Goal: Transaction & Acquisition: Download file/media

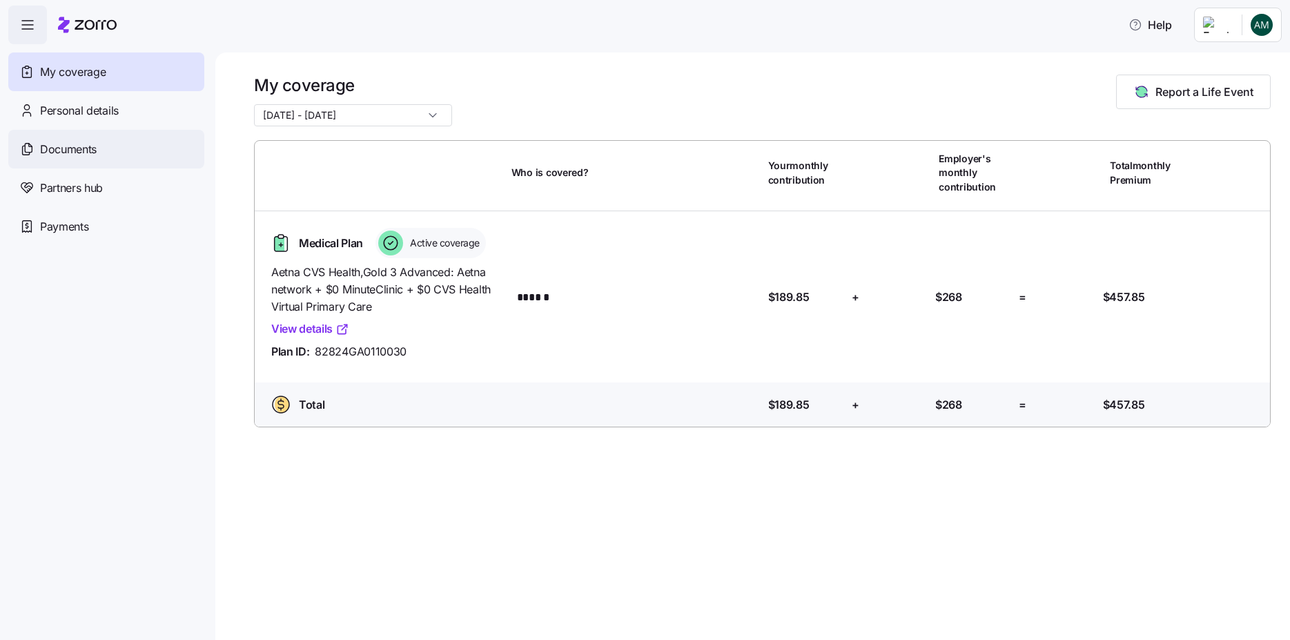
click at [99, 148] on div "Documents" at bounding box center [106, 149] width 196 height 39
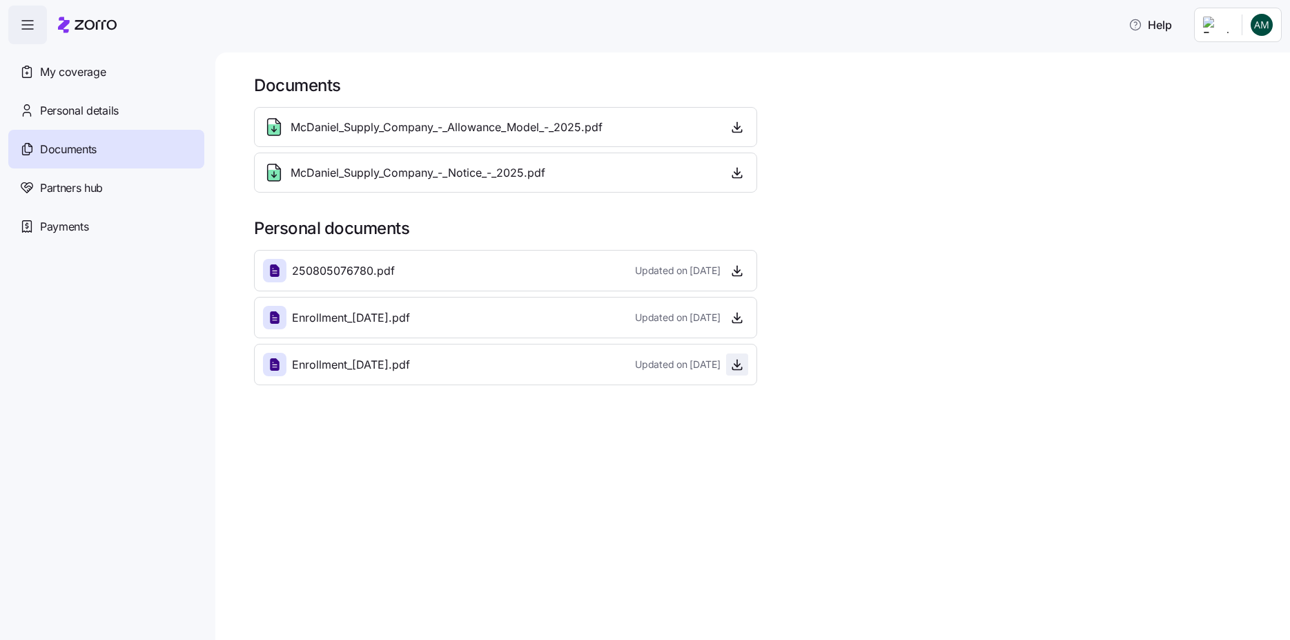
click at [738, 361] on icon "button" at bounding box center [737, 365] width 14 height 14
click at [732, 269] on icon "button" at bounding box center [737, 271] width 14 height 14
click at [737, 174] on icon "button" at bounding box center [737, 173] width 14 height 14
click at [734, 360] on icon "button" at bounding box center [737, 365] width 14 height 14
